Goal: Task Accomplishment & Management: Complete application form

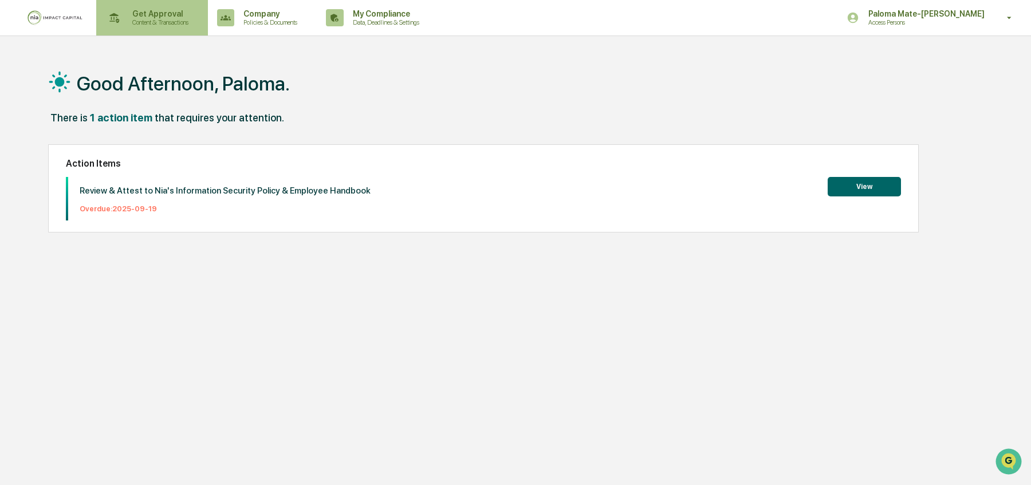
click at [132, 21] on p "Content & Transactions" at bounding box center [158, 22] width 71 height 8
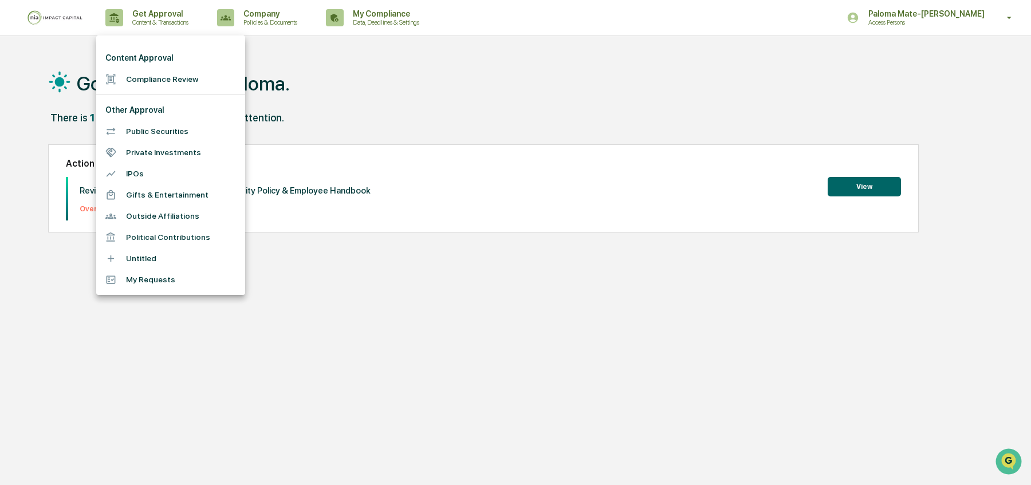
click at [144, 81] on li "Compliance Review" at bounding box center [170, 79] width 149 height 21
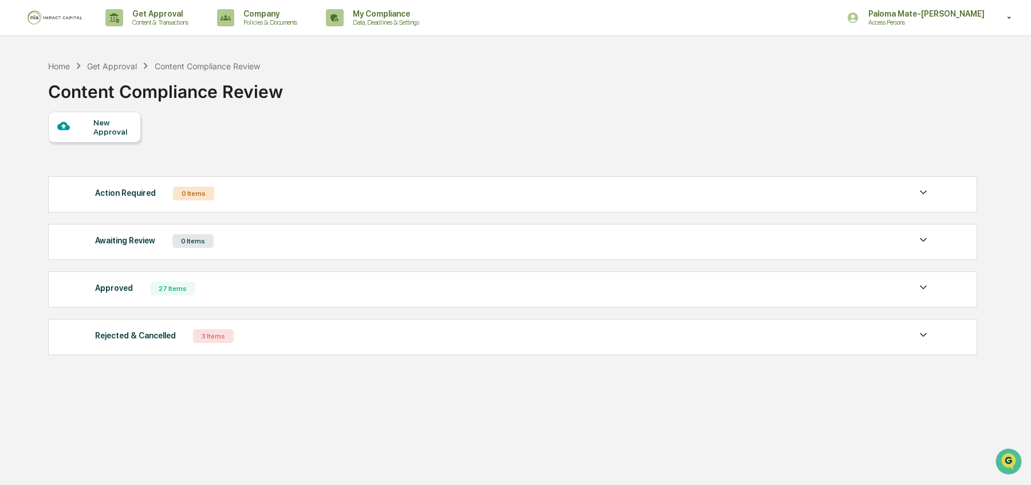
click at [116, 124] on div "New Approval" at bounding box center [112, 127] width 38 height 18
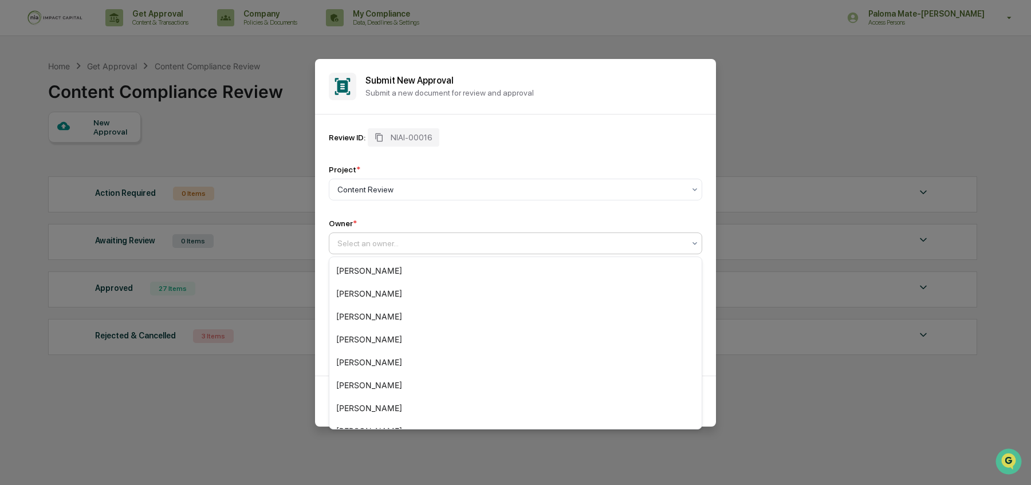
click at [547, 248] on div at bounding box center [510, 243] width 347 height 11
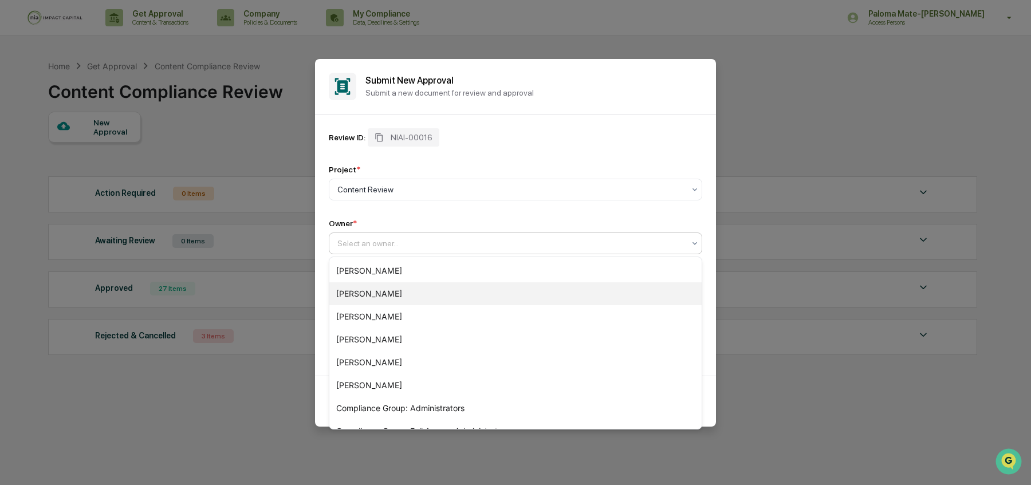
scroll to position [176, 0]
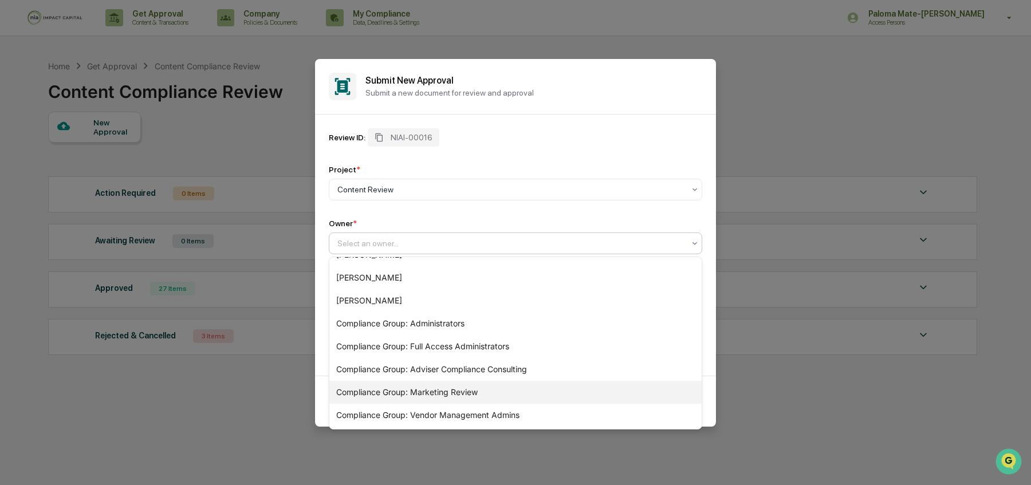
click at [466, 395] on div "Compliance Group: Marketing Review" at bounding box center [515, 392] width 372 height 23
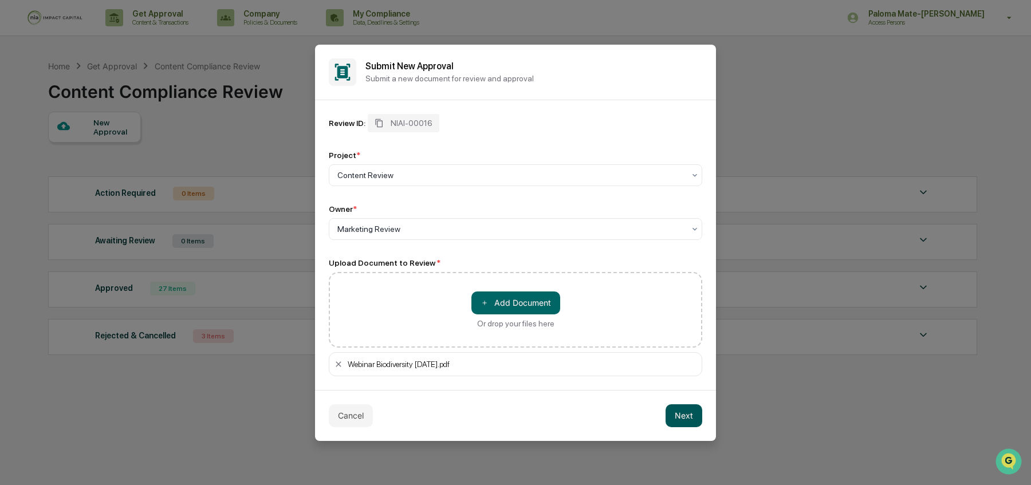
click at [680, 415] on button "Next" at bounding box center [683, 415] width 37 height 23
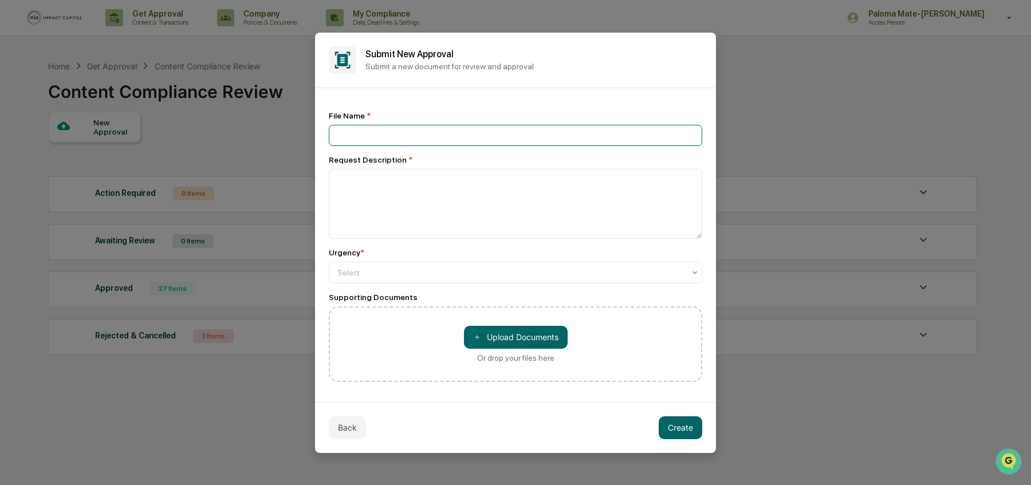
click at [497, 138] on input at bounding box center [515, 135] width 373 height 21
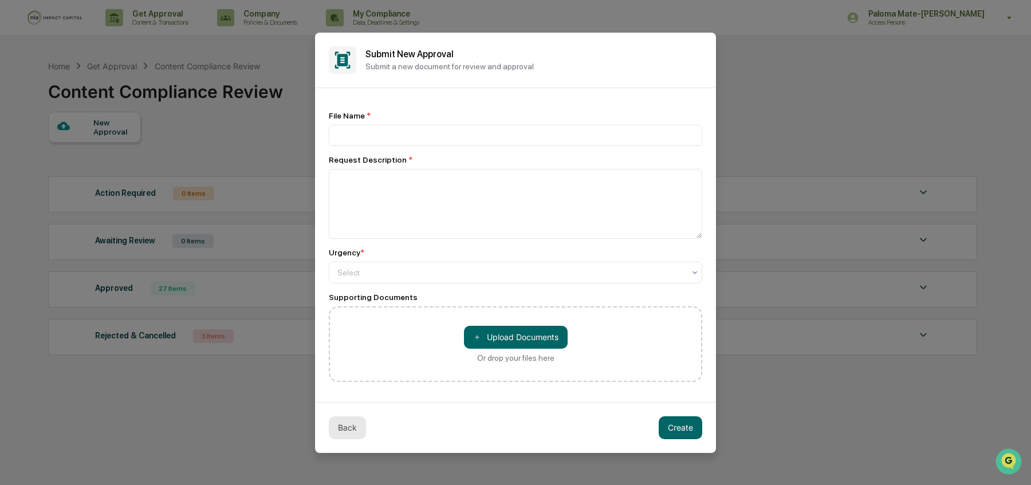
click at [350, 425] on button "Back" at bounding box center [347, 427] width 37 height 23
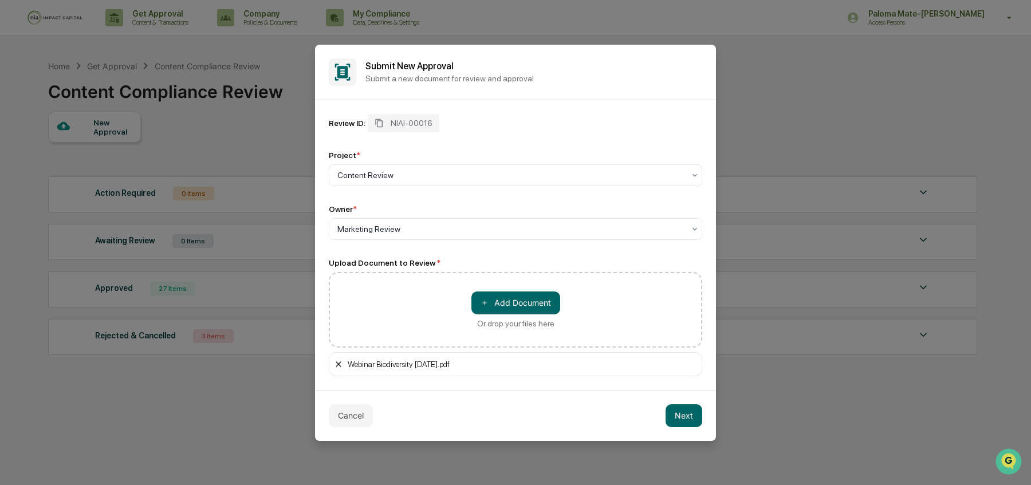
click at [342, 366] on icon at bounding box center [338, 364] width 9 height 9
click at [679, 410] on button "Next" at bounding box center [683, 415] width 37 height 23
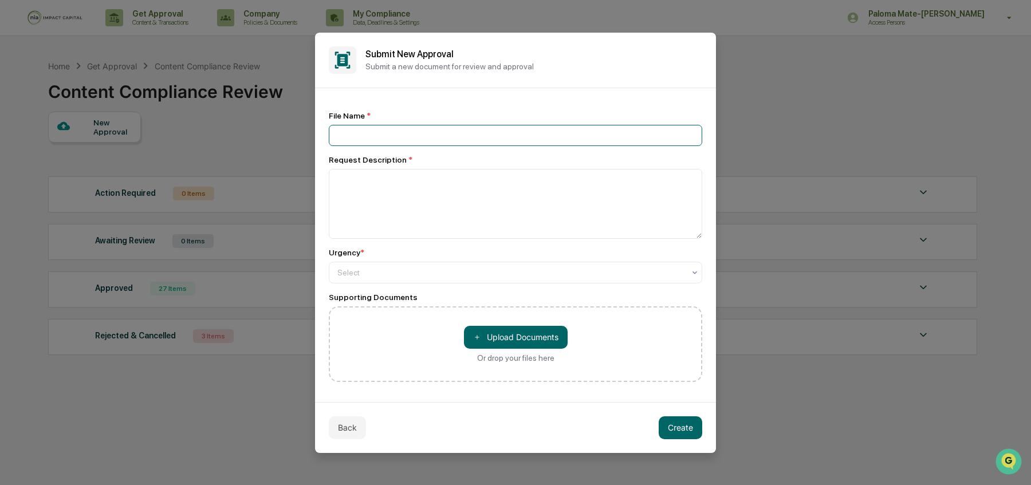
click at [497, 139] on input at bounding box center [515, 135] width 373 height 21
type input "*"
type input "**********"
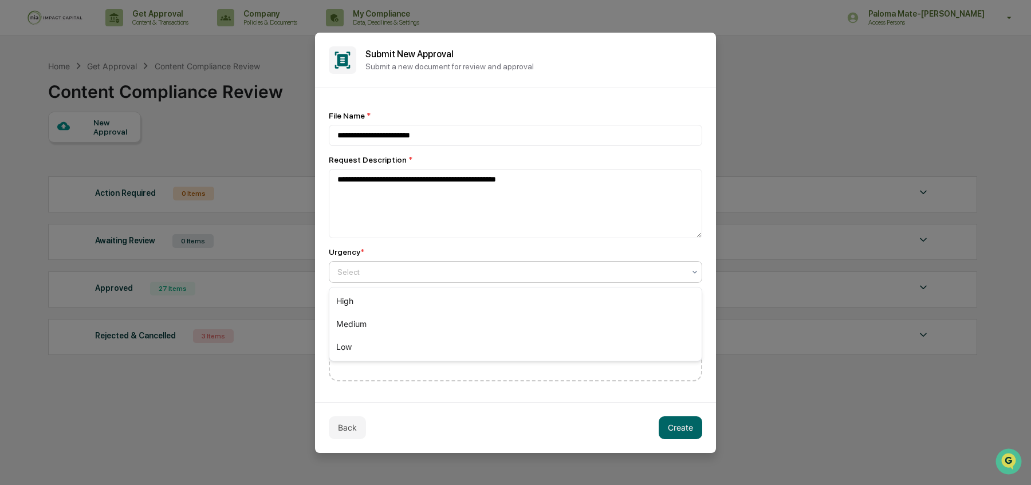
click at [436, 275] on div at bounding box center [510, 271] width 347 height 11
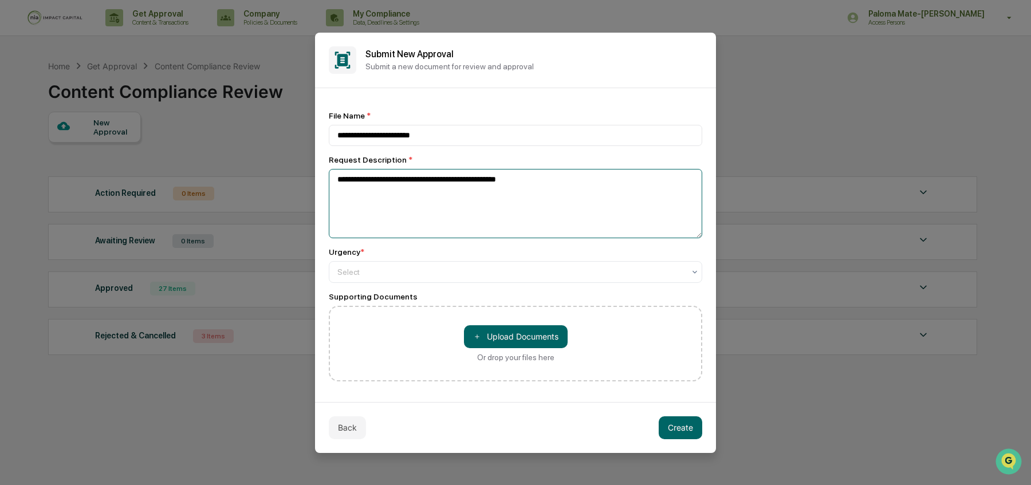
click at [590, 174] on textarea "**********" at bounding box center [515, 203] width 373 height 69
click at [584, 180] on textarea "**********" at bounding box center [515, 203] width 373 height 69
type textarea "**********"
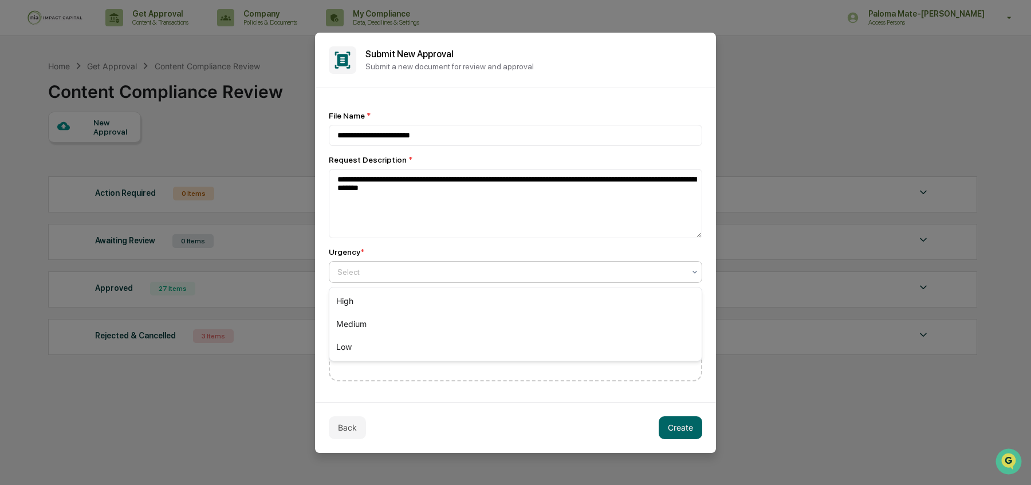
click at [565, 270] on div at bounding box center [510, 271] width 347 height 11
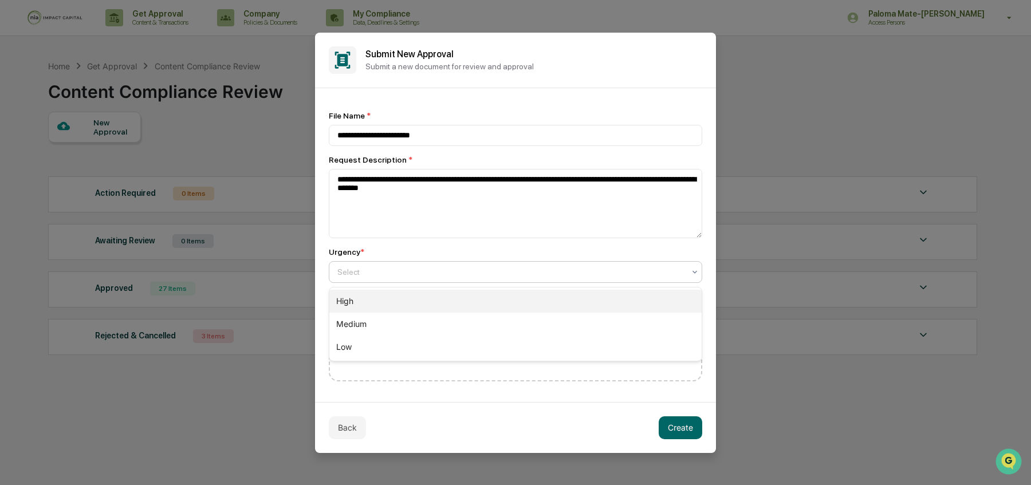
click at [547, 301] on div "High" at bounding box center [515, 301] width 372 height 23
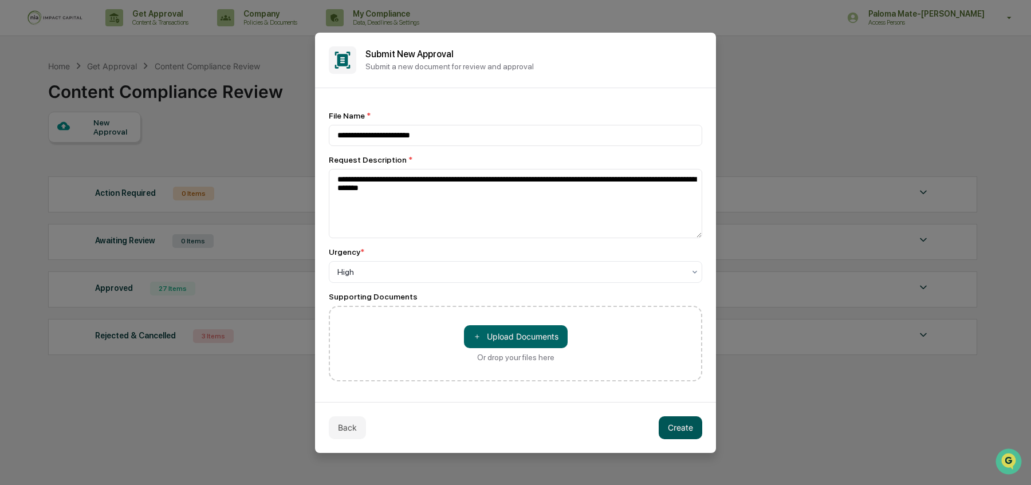
click at [676, 425] on button "Create" at bounding box center [681, 427] width 44 height 23
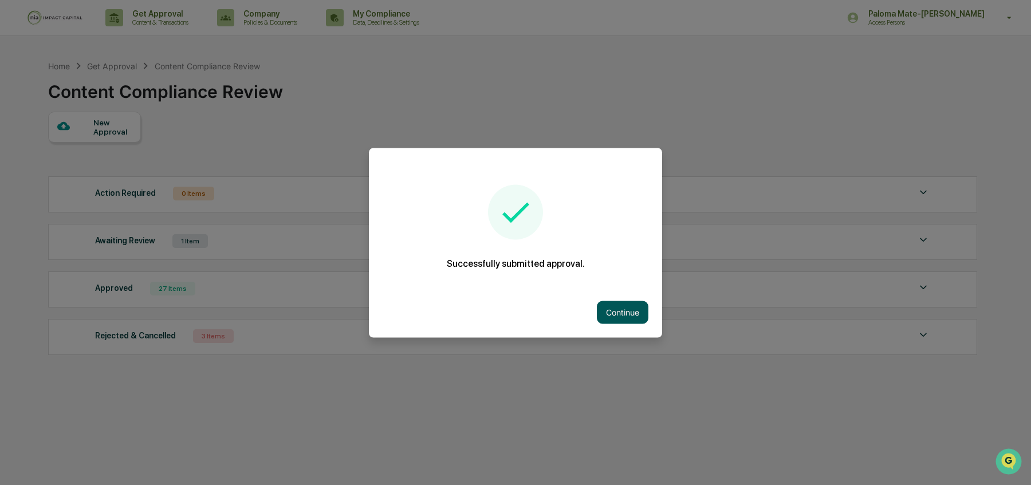
click at [612, 313] on button "Continue" at bounding box center [623, 312] width 52 height 23
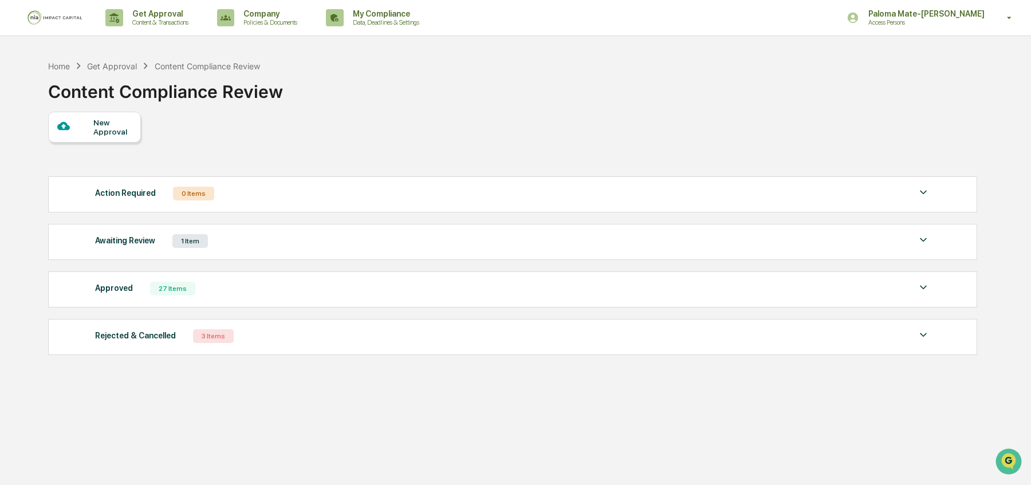
click at [636, 235] on div "Awaiting Review 1 Item" at bounding box center [512, 241] width 835 height 16
